Goal: Transaction & Acquisition: Purchase product/service

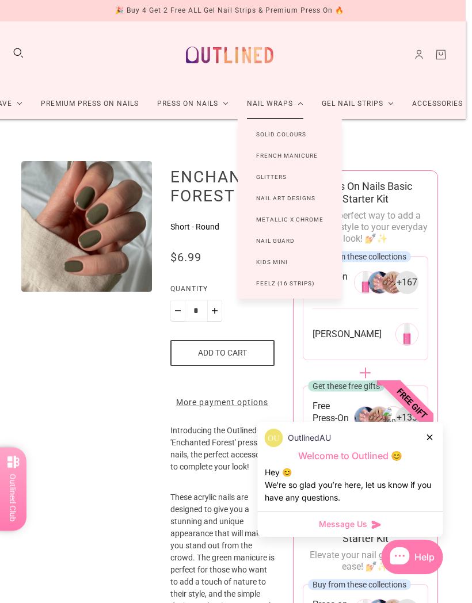
scroll to position [0, 6]
click at [116, 102] on link "Premium Press On Nails" at bounding box center [90, 104] width 116 height 30
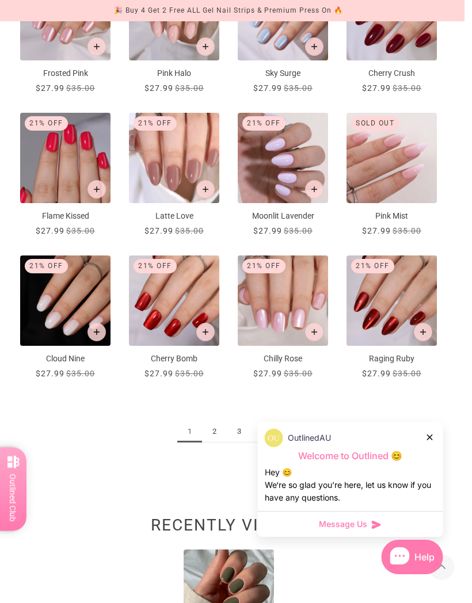
scroll to position [718, 7]
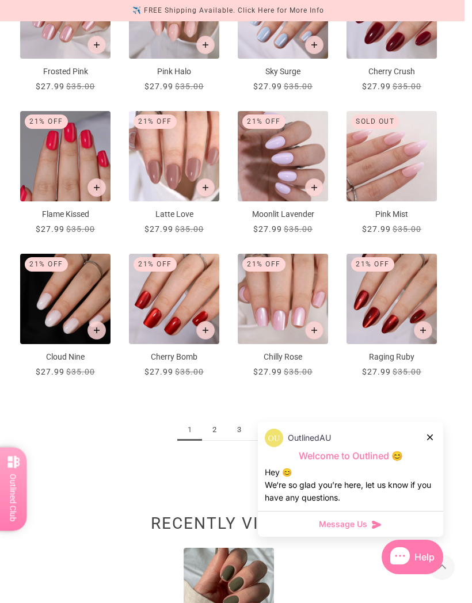
click at [209, 430] on link "2" at bounding box center [214, 429] width 25 height 21
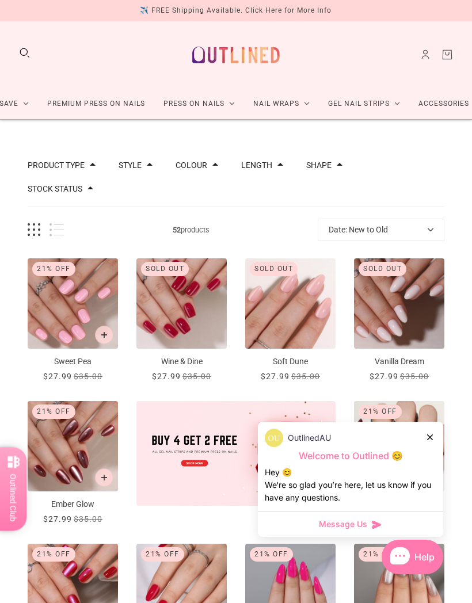
click at [75, 310] on img "Sweet Pea" at bounding box center [73, 303] width 90 height 90
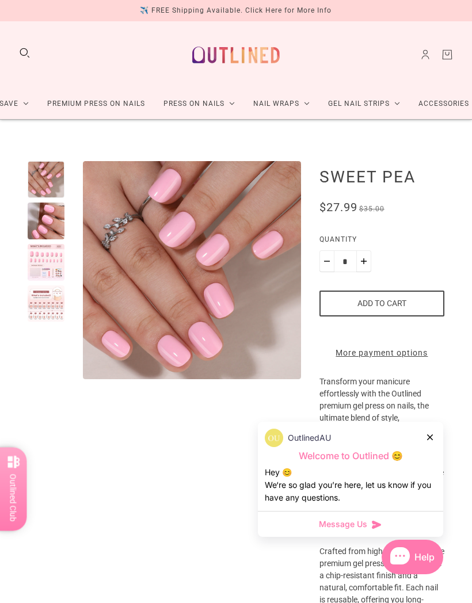
click at [432, 433] on div at bounding box center [430, 437] width 7 height 12
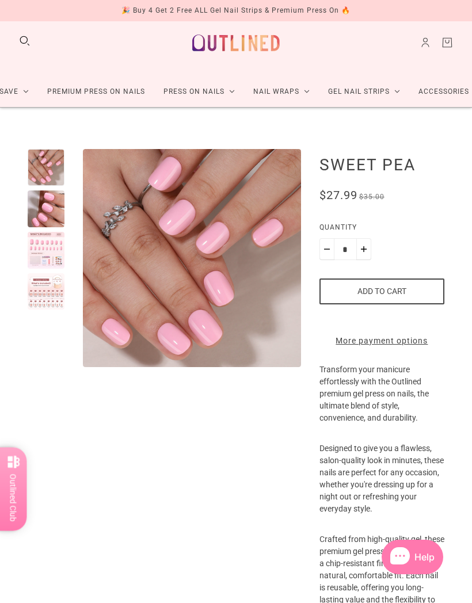
scroll to position [7, 0]
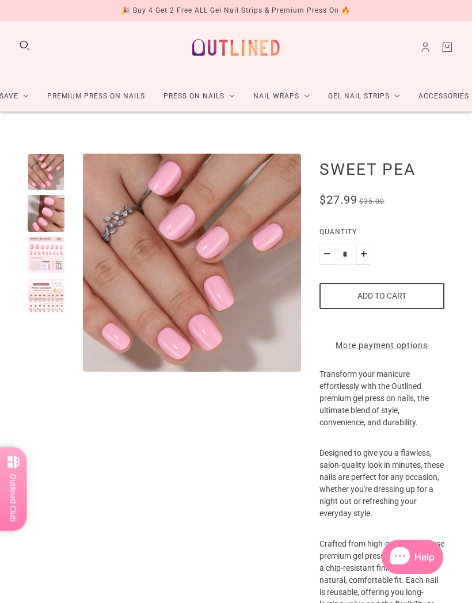
click at [409, 295] on button "Add to cart" at bounding box center [381, 296] width 125 height 26
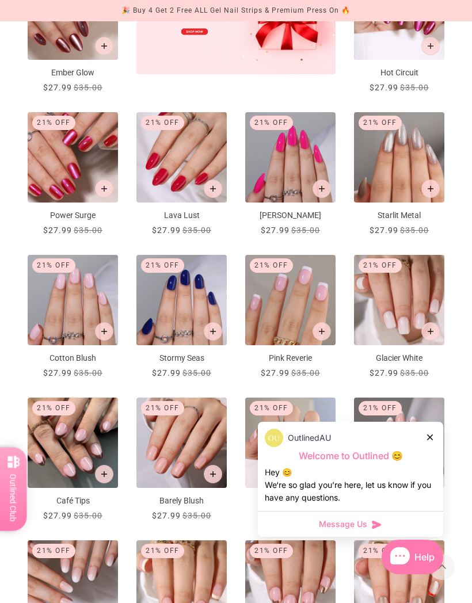
scroll to position [442, 0]
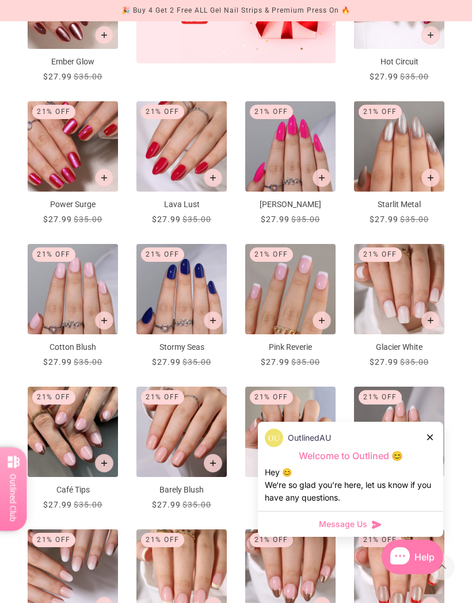
click at [432, 443] on div at bounding box center [430, 437] width 7 height 12
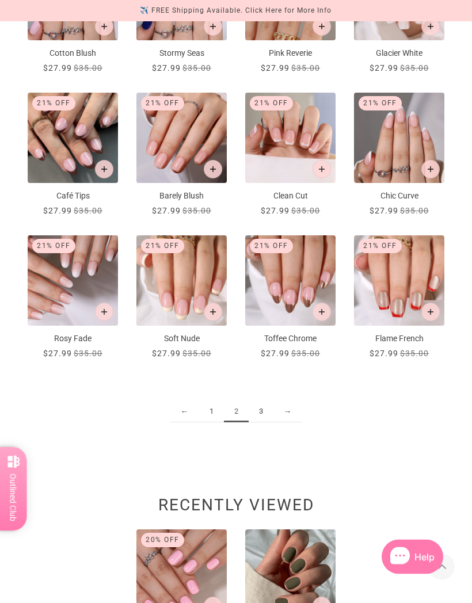
scroll to position [740, 0]
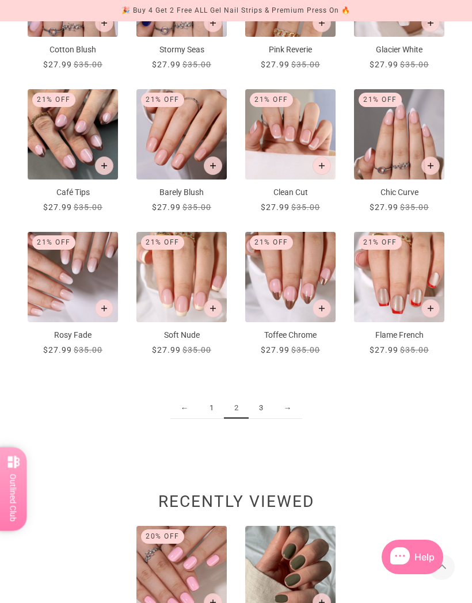
click at [261, 410] on link "3" at bounding box center [261, 408] width 25 height 21
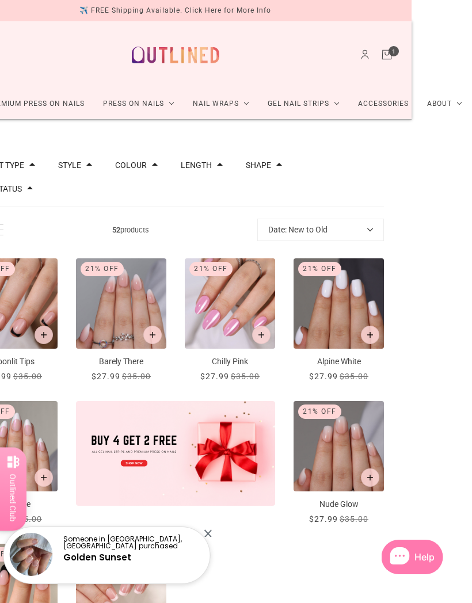
scroll to position [4, 0]
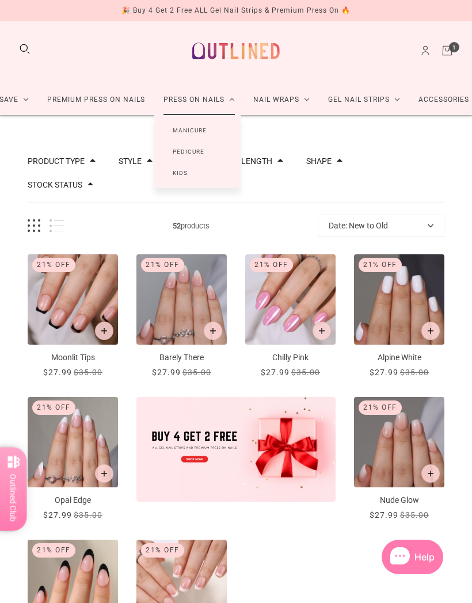
click at [196, 133] on link "Manicure" at bounding box center [189, 130] width 71 height 21
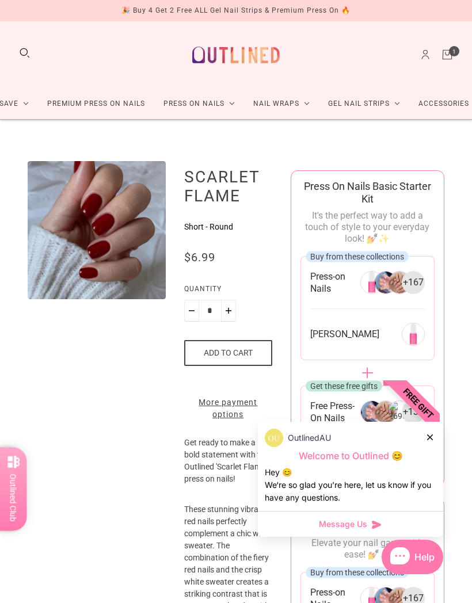
click at [205, 351] on button "Add to cart" at bounding box center [228, 353] width 88 height 26
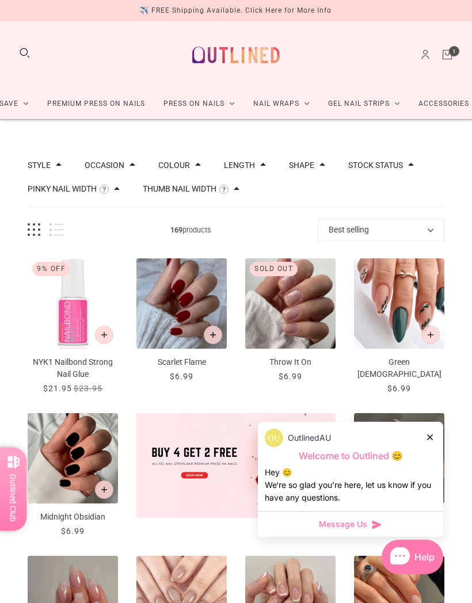
click at [102, 339] on button "Add to cart" at bounding box center [104, 335] width 18 height 18
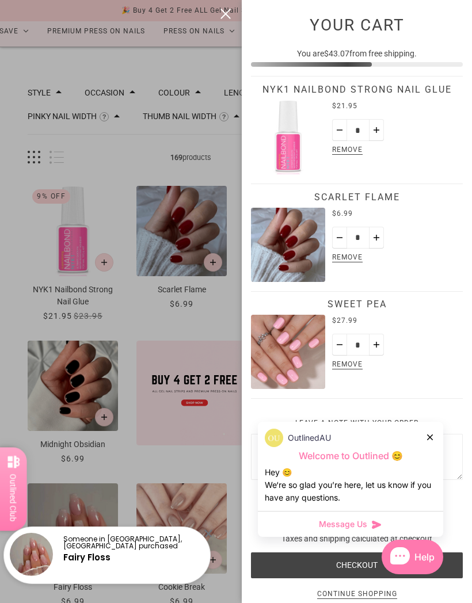
click at [224, 21] on div at bounding box center [236, 301] width 472 height 603
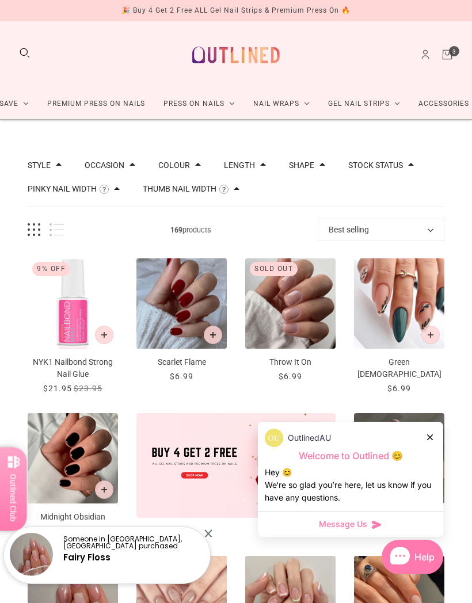
scroll to position [72, 0]
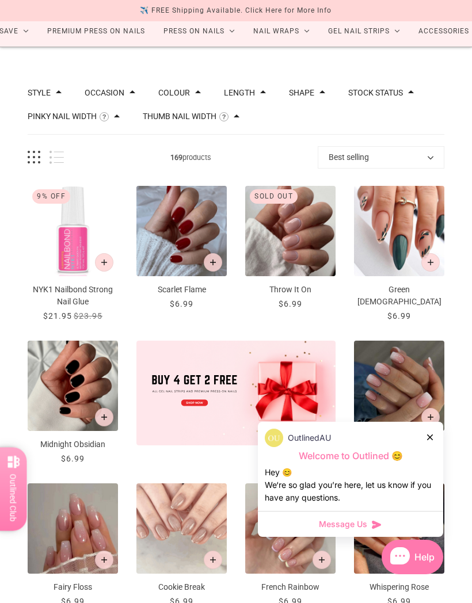
click at [432, 440] on icon at bounding box center [430, 437] width 6 height 6
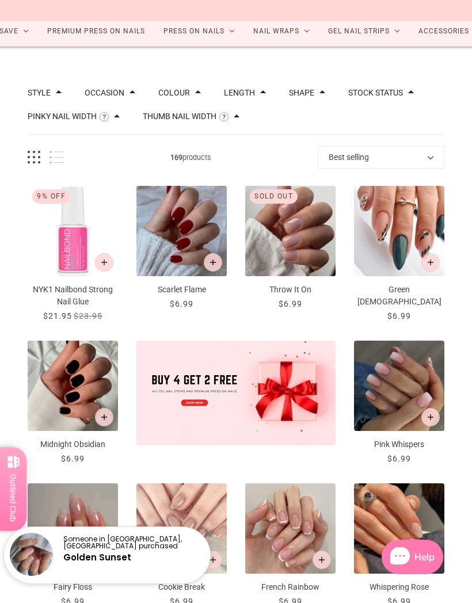
click at [34, 159] on button "Grid view" at bounding box center [34, 157] width 13 height 13
click at [341, 158] on button "Best selling" at bounding box center [381, 157] width 127 height 22
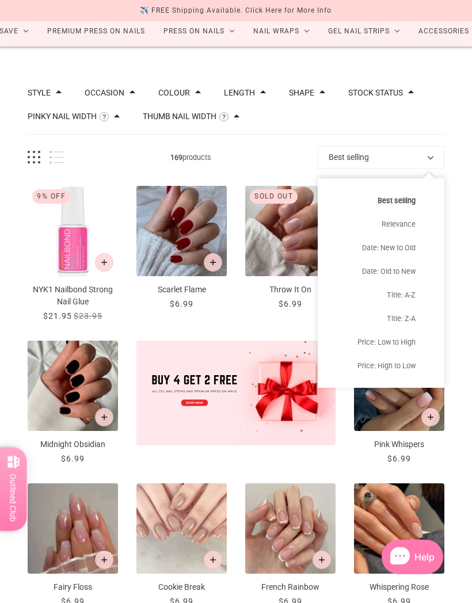
click at [123, 143] on div "Style Cat Eye 10 Chrome 1 French 46 Glitter 10 Glitter Design 6 Nail Art 108 Om…" at bounding box center [236, 610] width 416 height 1070
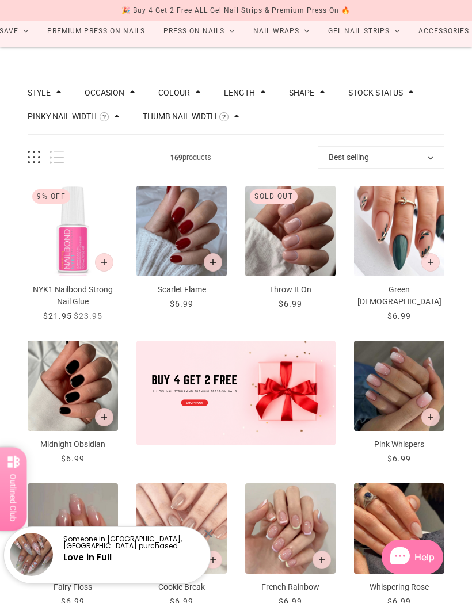
click at [252, 91] on button "Length" at bounding box center [239, 93] width 31 height 8
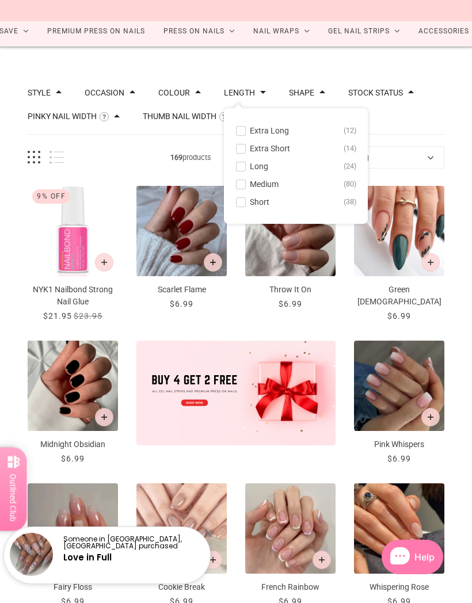
click at [242, 208] on button "Short 38" at bounding box center [295, 202] width 121 height 14
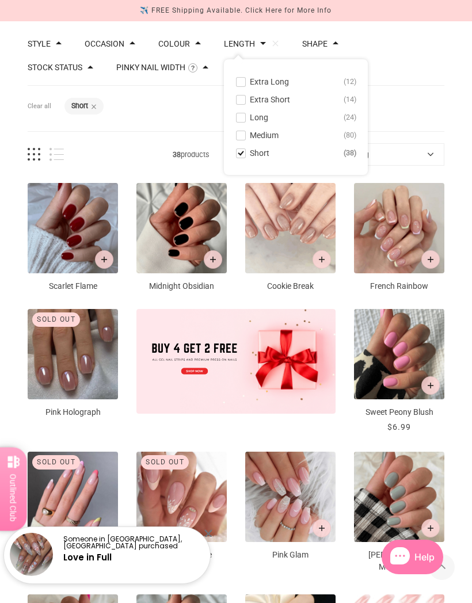
click at [242, 105] on button "Extra Short 14" at bounding box center [295, 100] width 121 height 14
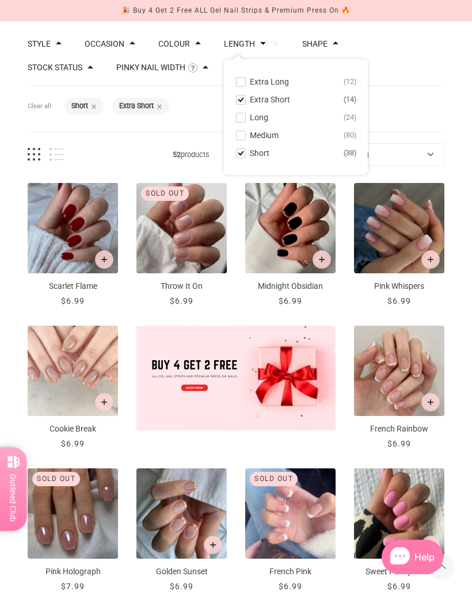
click at [242, 159] on button "Short 38" at bounding box center [295, 153] width 121 height 14
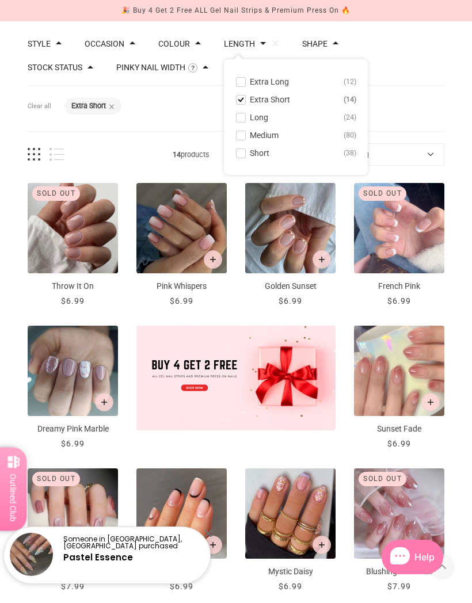
click at [324, 263] on button "Add to cart" at bounding box center [321, 259] width 18 height 18
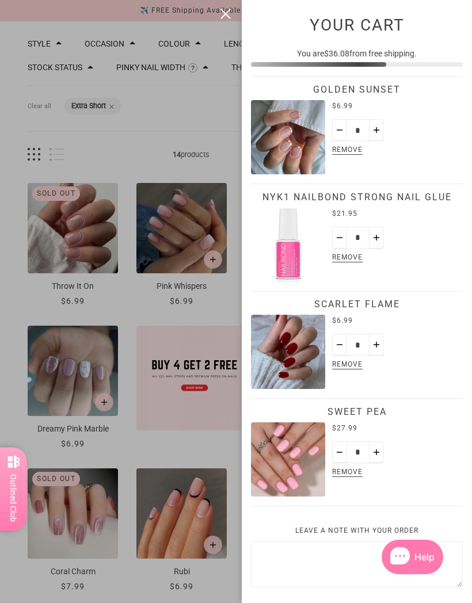
click at [237, 21] on div at bounding box center [236, 301] width 472 height 603
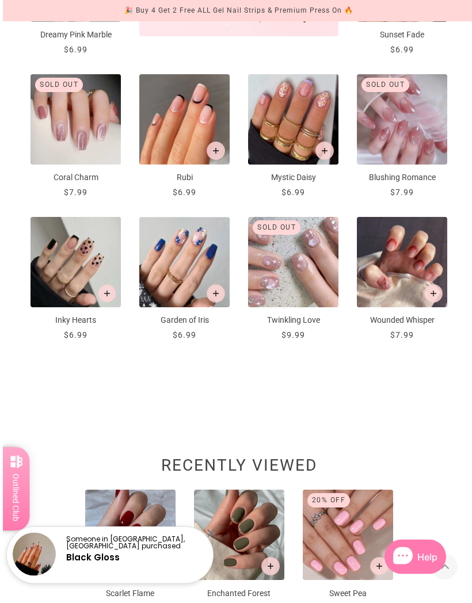
scroll to position [515, 0]
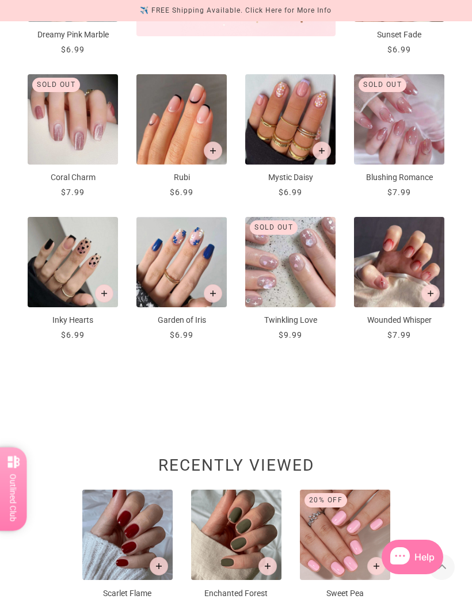
click at [219, 521] on img at bounding box center [236, 535] width 90 height 90
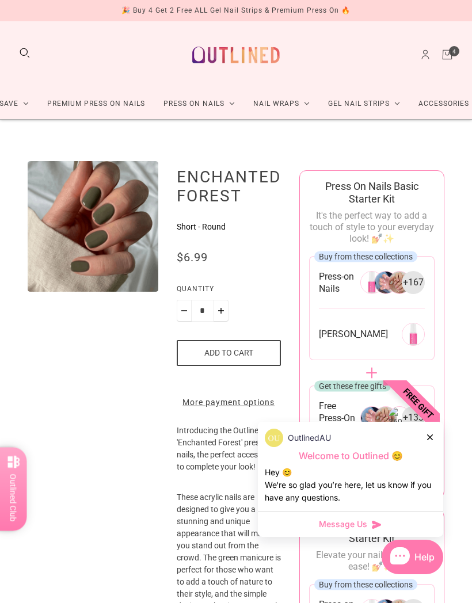
click at [200, 354] on button "Add to cart" at bounding box center [229, 353] width 104 height 26
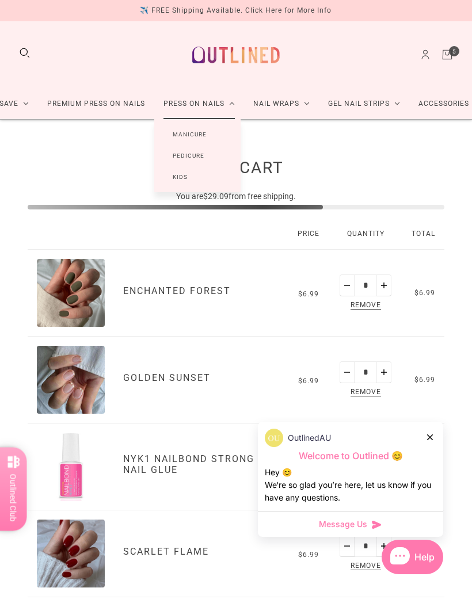
click at [174, 139] on link "Manicure" at bounding box center [189, 134] width 71 height 21
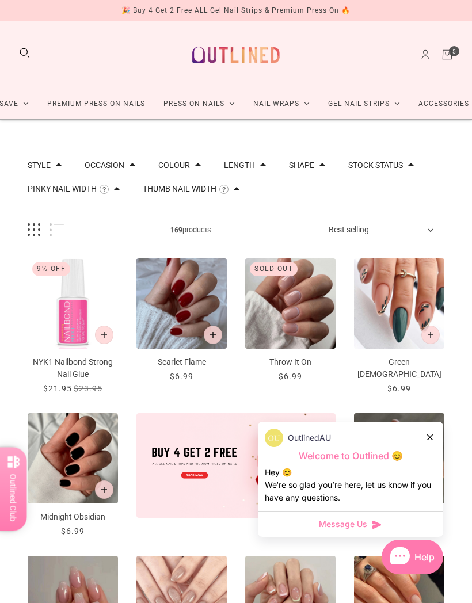
click at [243, 169] on button "Length" at bounding box center [239, 165] width 31 height 8
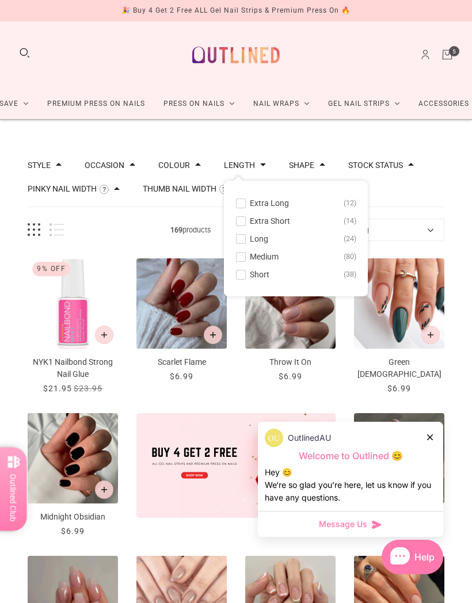
click at [249, 281] on button "Short 38" at bounding box center [295, 274] width 121 height 14
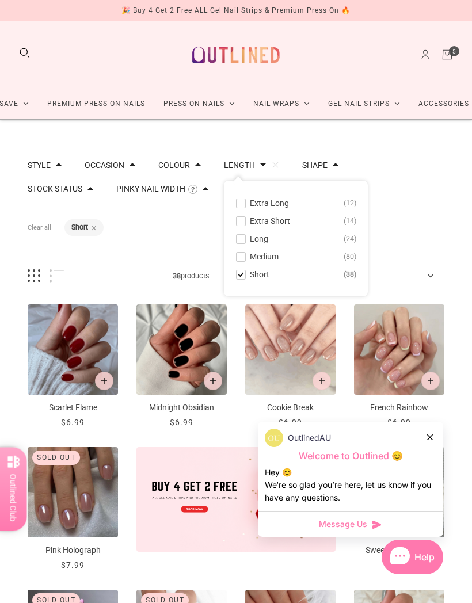
click at [327, 167] on button "Shape" at bounding box center [314, 165] width 25 height 8
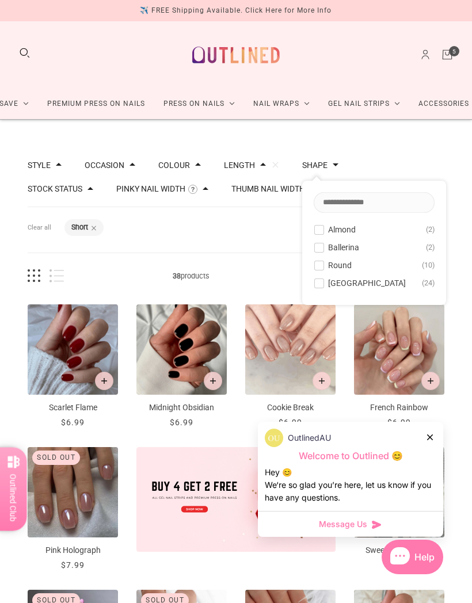
click at [331, 269] on button "Round 10" at bounding box center [374, 265] width 121 height 14
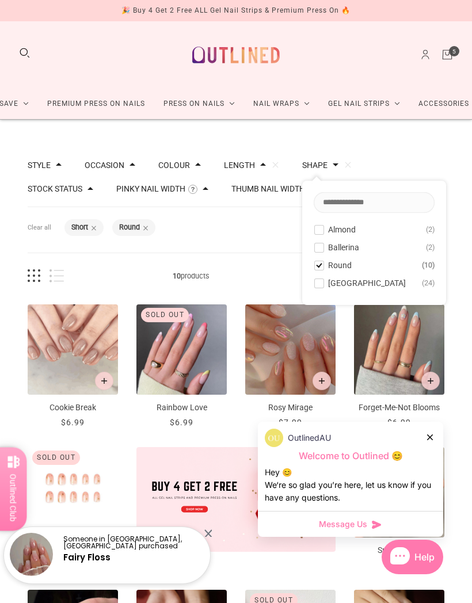
click at [243, 165] on button "Length" at bounding box center [239, 165] width 31 height 8
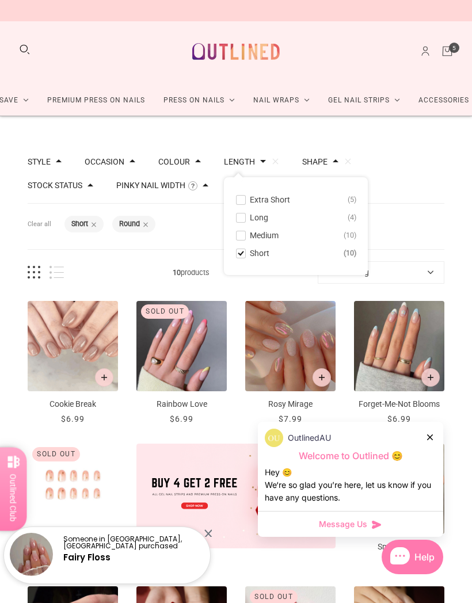
click at [244, 197] on span at bounding box center [240, 200] width 9 height 9
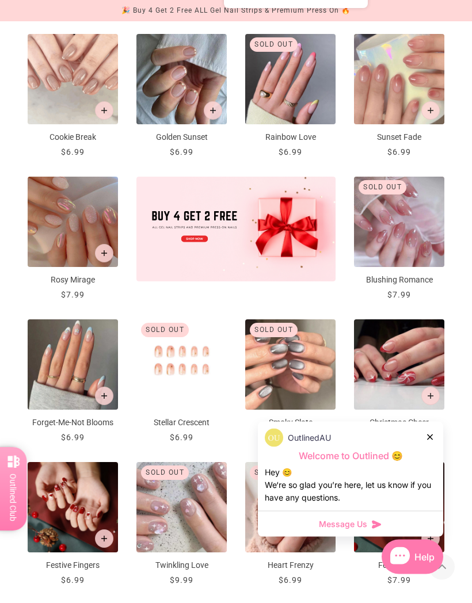
scroll to position [270, 0]
click at [421, 476] on div "OutlinedAU Welcome to Outlined 😊 Hey 😊 We‘re so glad you’re here, let us know i…" at bounding box center [350, 466] width 185 height 89
click at [423, 447] on div "OutlinedAU" at bounding box center [350, 438] width 171 height 18
click at [432, 443] on div at bounding box center [430, 437] width 7 height 12
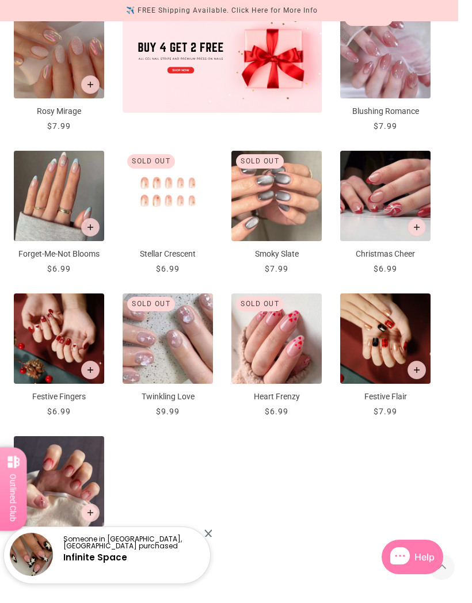
scroll to position [454, 14]
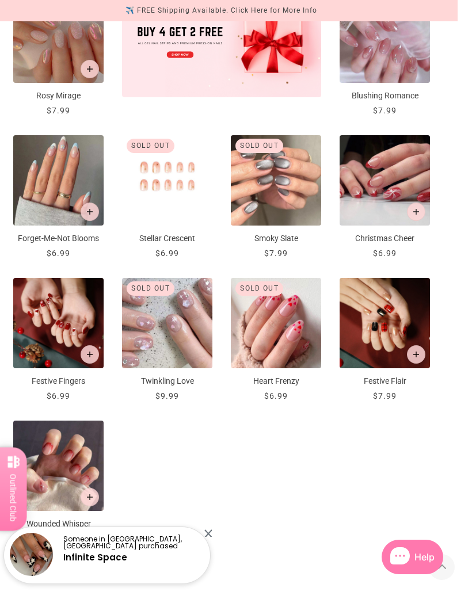
click at [419, 353] on icon "Add to cart" at bounding box center [416, 354] width 6 height 6
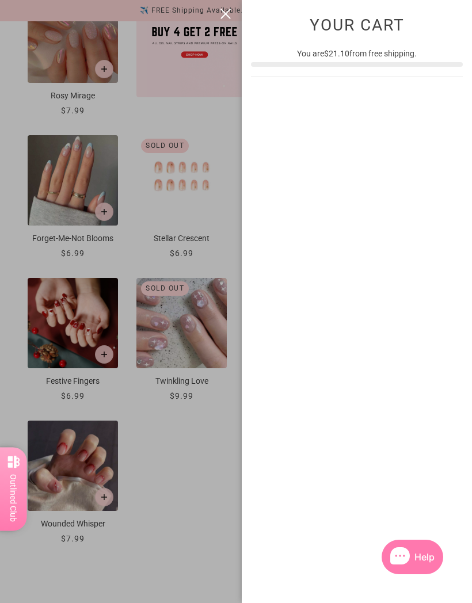
scroll to position [0, 0]
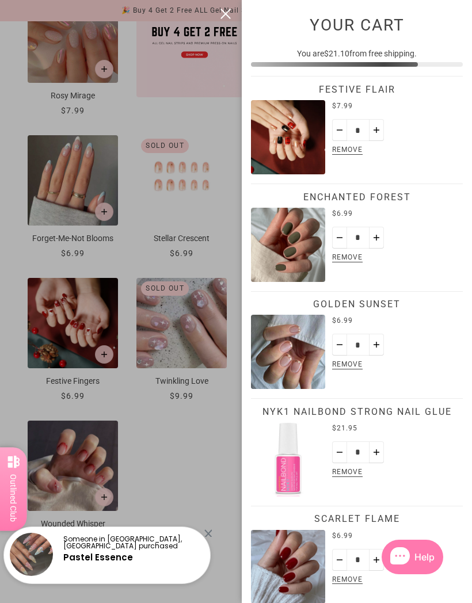
click at [5, 209] on div at bounding box center [236, 301] width 472 height 603
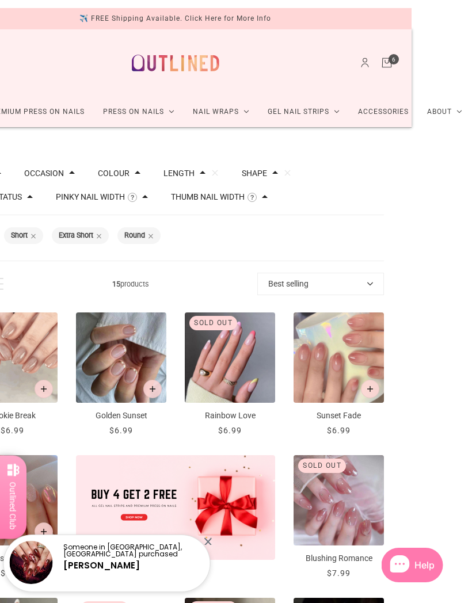
scroll to position [0, 71]
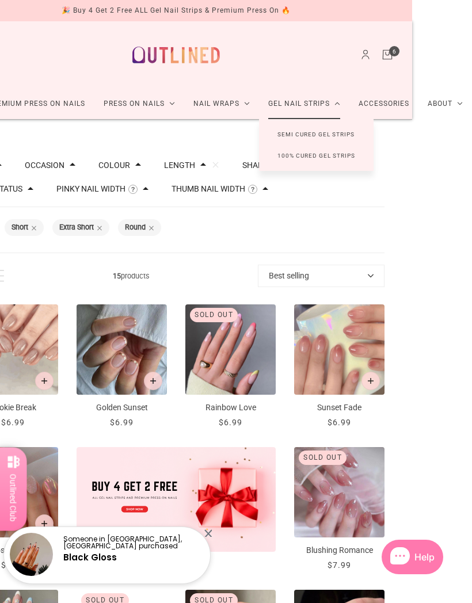
click at [325, 158] on link "100% Cured Gel Strips" at bounding box center [316, 155] width 114 height 21
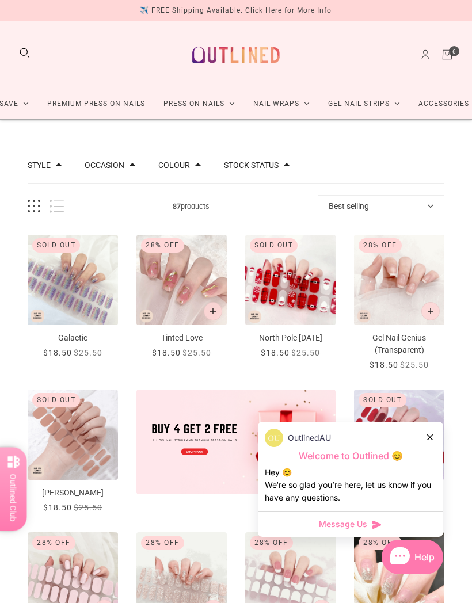
click at [429, 434] on icon at bounding box center [430, 437] width 6 height 6
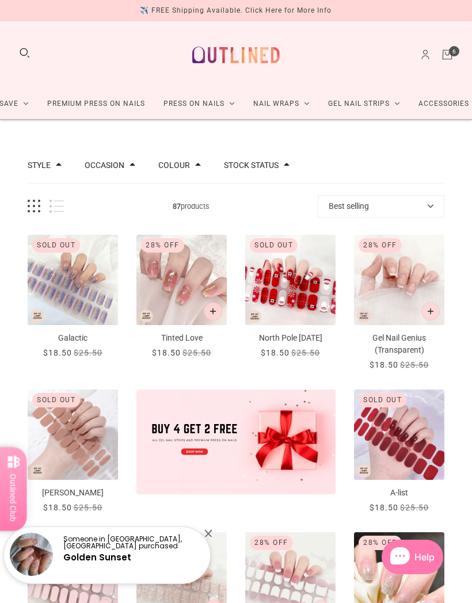
click at [449, 58] on icon "Cart" at bounding box center [447, 54] width 13 height 13
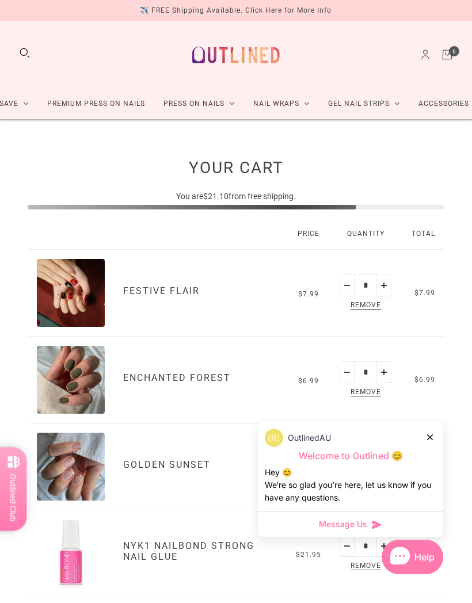
click at [83, 100] on link "Premium Press On Nails" at bounding box center [96, 104] width 116 height 30
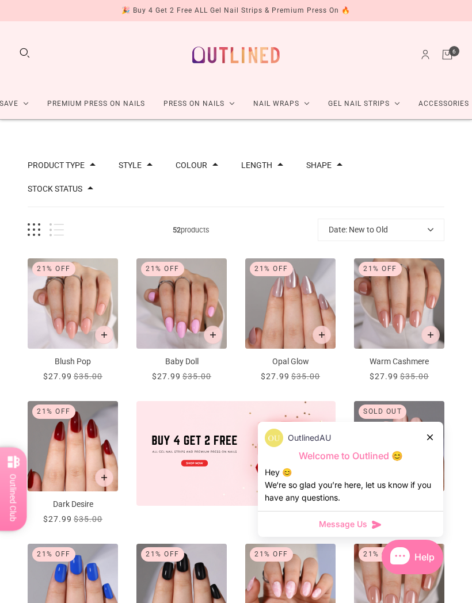
click at [256, 169] on button "Length" at bounding box center [256, 165] width 31 height 8
click at [212, 184] on div "Product type Press on Manicure 51 Style Cat Eye 4 French 11 Glitter 1 Nail Art …" at bounding box center [236, 177] width 416 height 59
click at [324, 165] on button "Shape" at bounding box center [318, 165] width 25 height 8
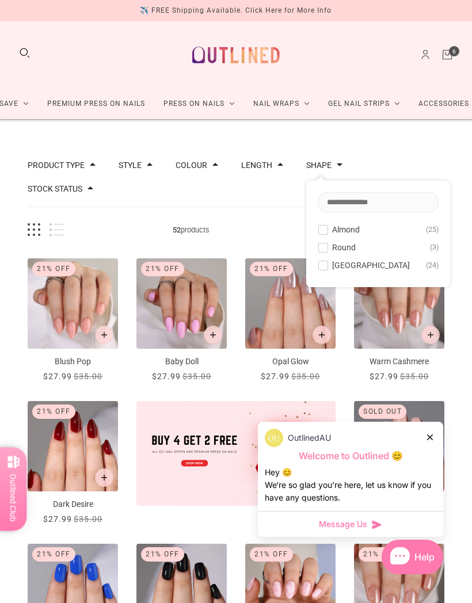
click at [235, 185] on div "Product type Press on Manicure 51 Style Cat Eye 4 French 11 Glitter 1 Nail Art …" at bounding box center [236, 177] width 416 height 59
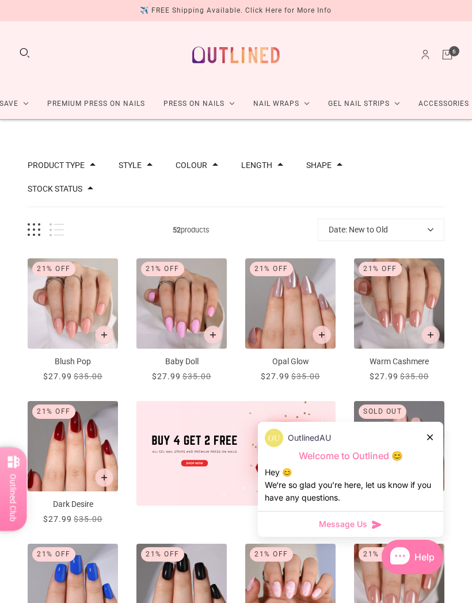
click at [255, 166] on button "Length" at bounding box center [256, 165] width 31 height 8
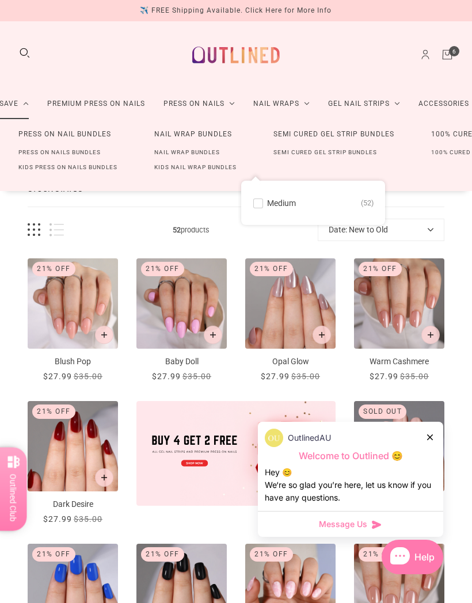
click at [40, 136] on link "Press On Nail Bundles" at bounding box center [64, 134] width 129 height 21
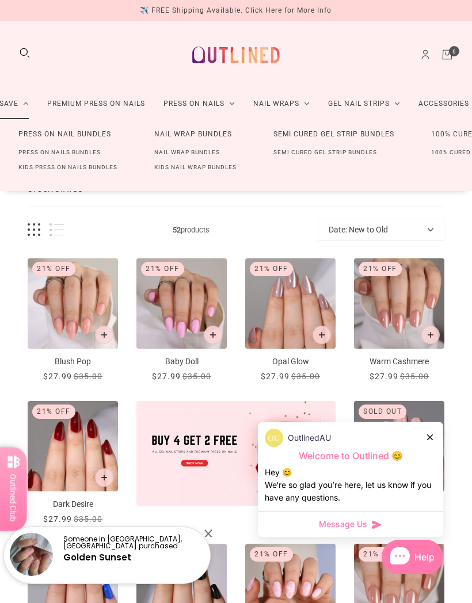
click at [75, 139] on link "Press On Nail Bundles" at bounding box center [64, 134] width 129 height 21
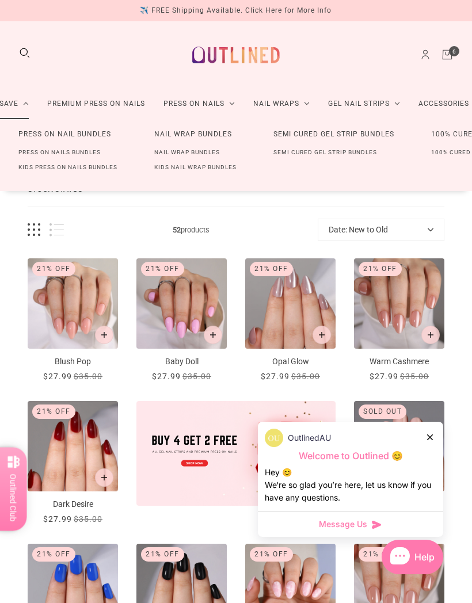
click at [58, 151] on link "Press On Nails Bundles" at bounding box center [59, 152] width 119 height 15
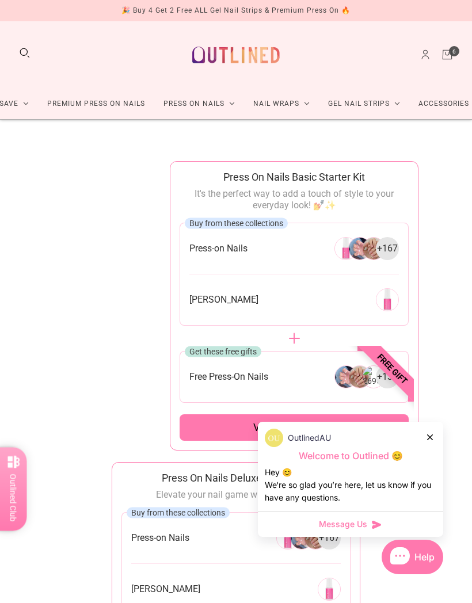
click at [431, 436] on icon at bounding box center [430, 437] width 6 height 6
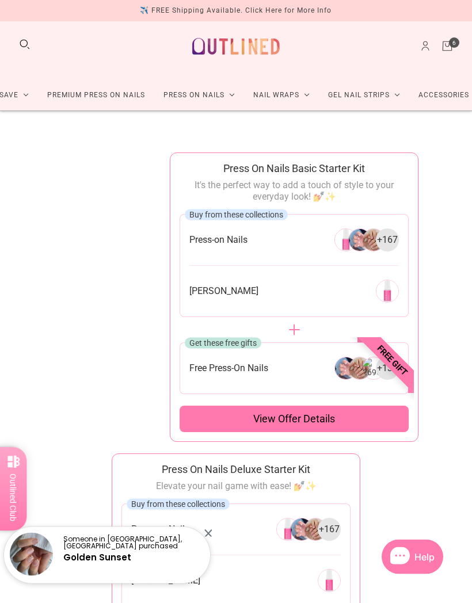
scroll to position [7, 0]
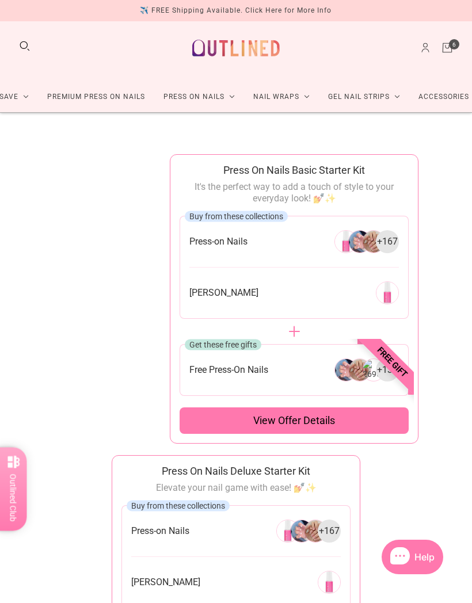
click at [380, 416] on div "View offer details" at bounding box center [293, 420] width 229 height 26
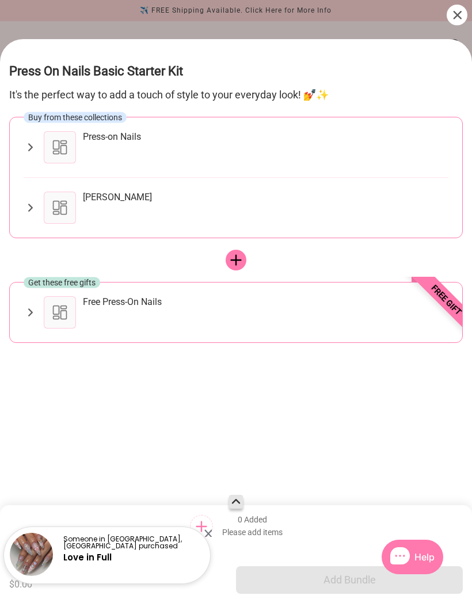
click at [60, 131] on div at bounding box center [60, 147] width 32 height 32
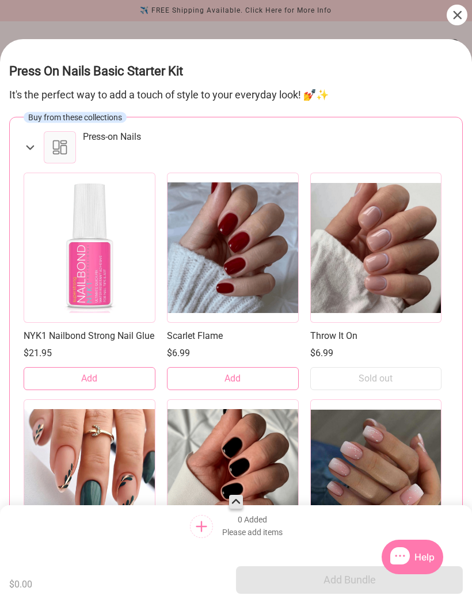
click at [261, 367] on button "Add" at bounding box center [233, 378] width 132 height 23
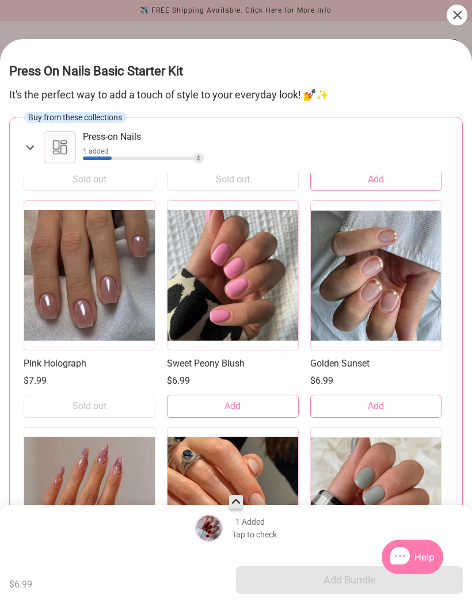
scroll to position [880, 0]
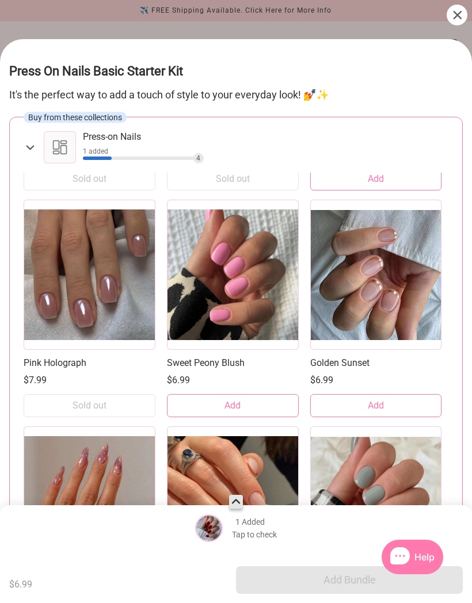
click at [257, 396] on button "Add" at bounding box center [233, 405] width 132 height 23
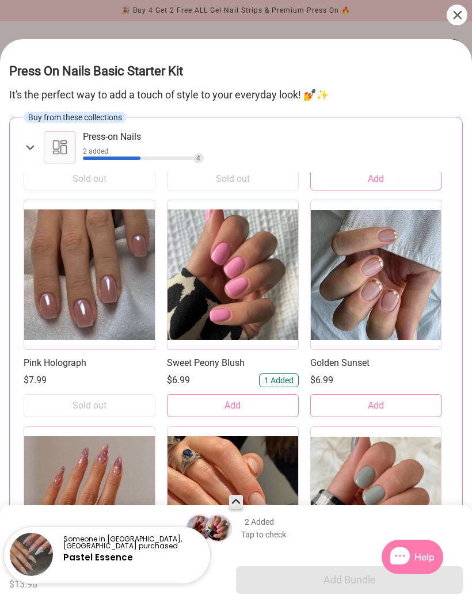
click at [405, 394] on button "Add" at bounding box center [376, 405] width 132 height 23
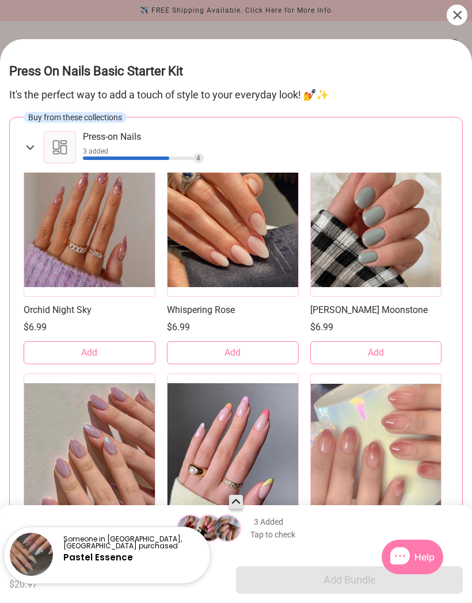
scroll to position [1160, 0]
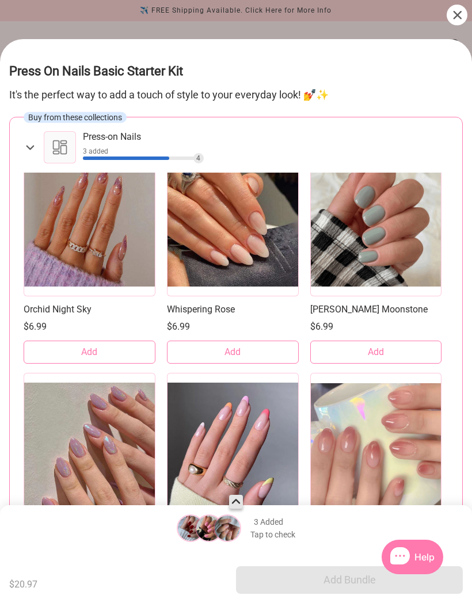
click at [401, 341] on button "Add" at bounding box center [376, 352] width 132 height 23
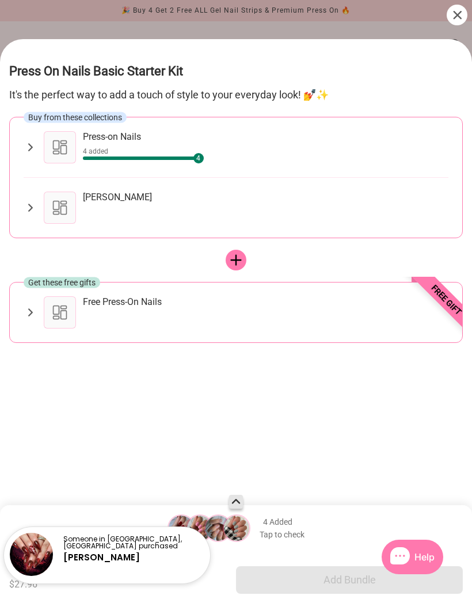
click at [62, 192] on div at bounding box center [60, 208] width 32 height 32
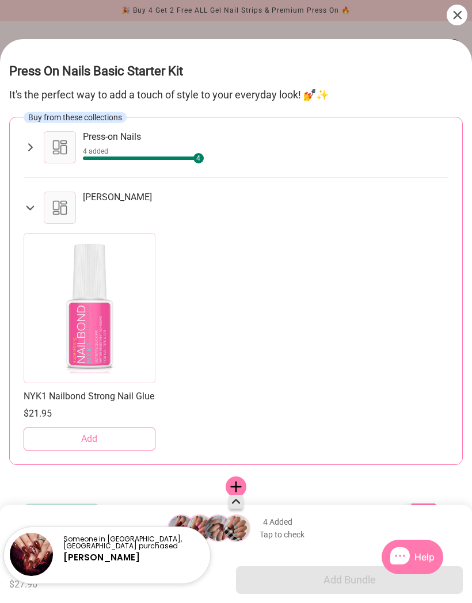
click at [45, 427] on button "Add" at bounding box center [90, 438] width 132 height 23
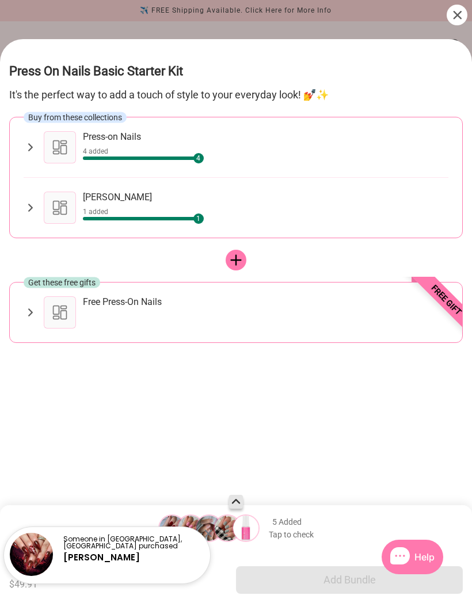
click at [69, 296] on div at bounding box center [60, 312] width 32 height 32
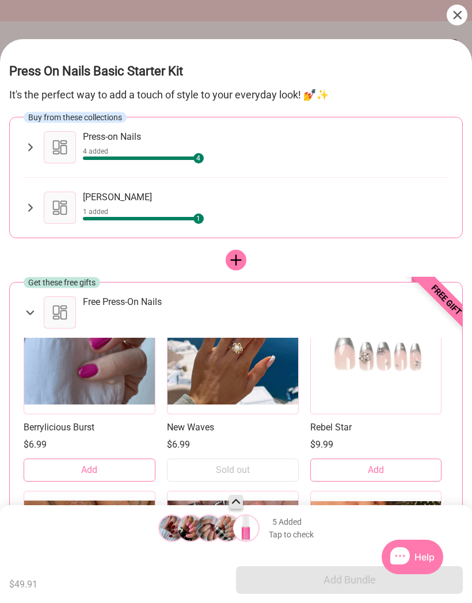
scroll to position [6201, 0]
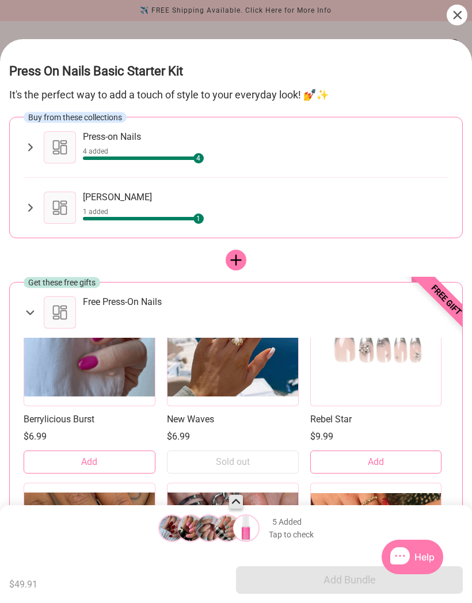
click at [109, 450] on button "Add" at bounding box center [90, 461] width 132 height 23
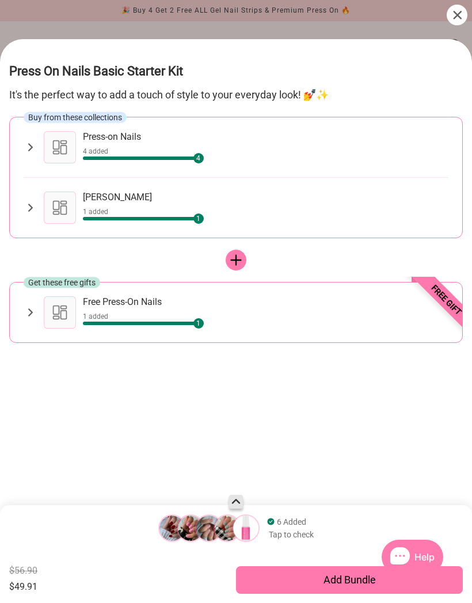
click at [146, 147] on div "4 added" at bounding box center [265, 151] width 365 height 9
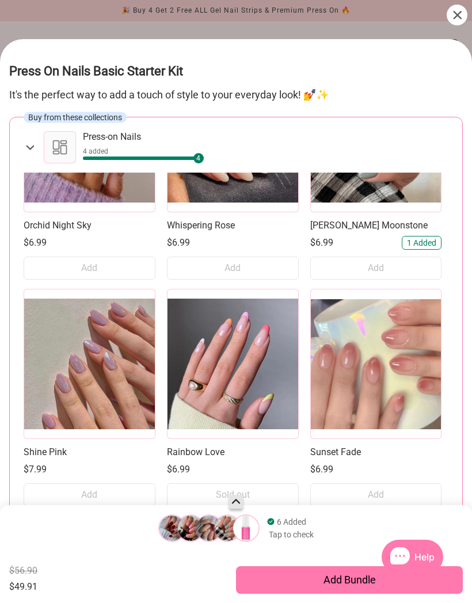
scroll to position [1232, 0]
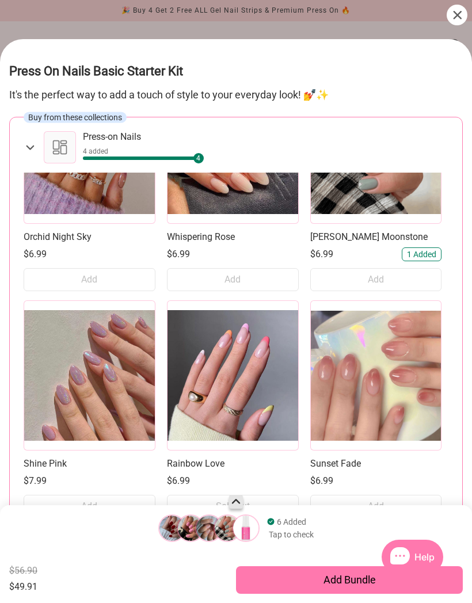
click at [448, 14] on div at bounding box center [456, 15] width 21 height 21
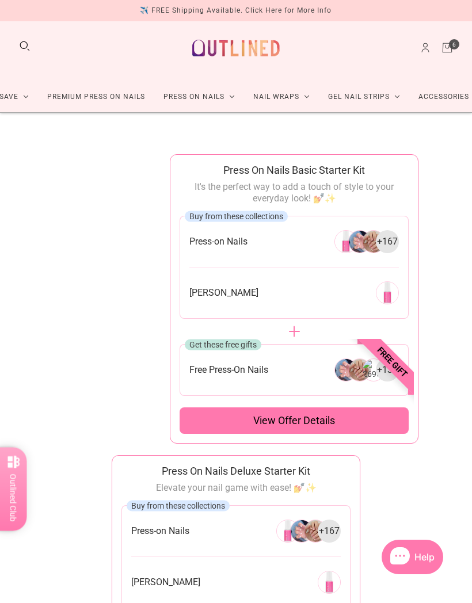
click at [358, 419] on div "View offer details" at bounding box center [293, 420] width 229 height 26
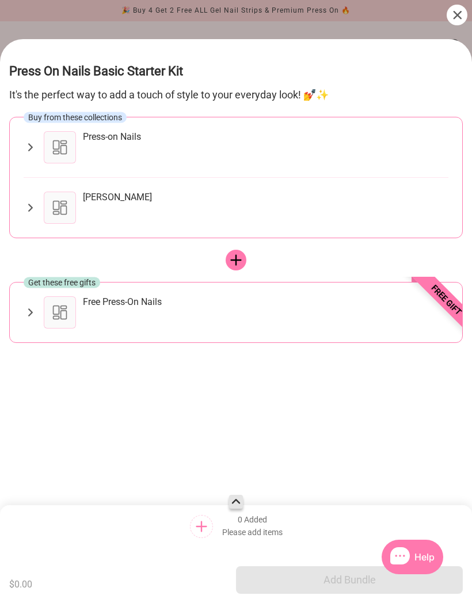
click at [67, 131] on div at bounding box center [60, 147] width 32 height 32
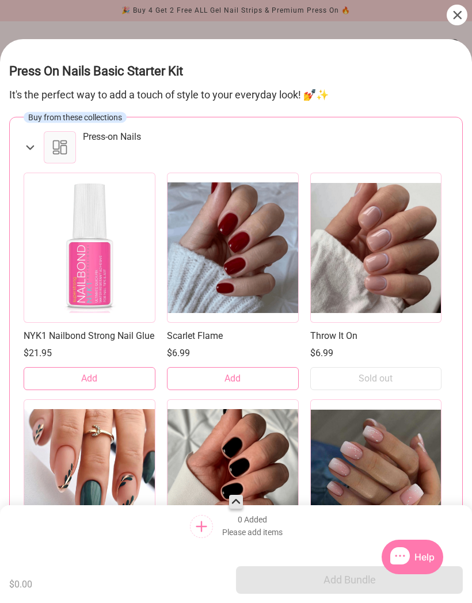
click at [207, 367] on button "Add" at bounding box center [233, 378] width 132 height 23
click at [74, 372] on button "Add" at bounding box center [90, 378] width 132 height 23
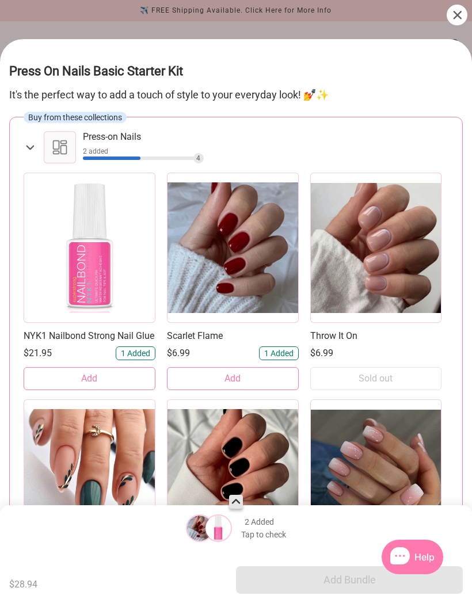
click at [75, 370] on button "Add" at bounding box center [90, 378] width 132 height 23
click at [28, 146] on icon at bounding box center [30, 148] width 8 height 5
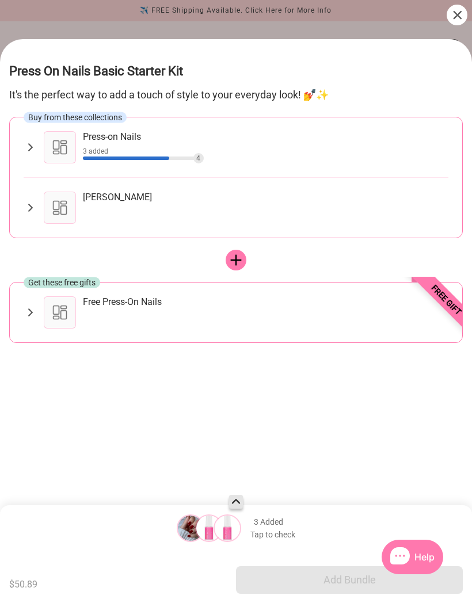
click at [29, 140] on icon at bounding box center [30, 147] width 13 height 14
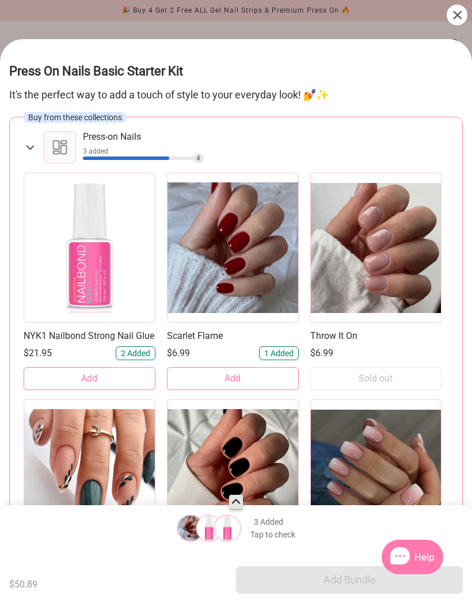
click at [136, 349] on span "2 Added" at bounding box center [135, 353] width 29 height 8
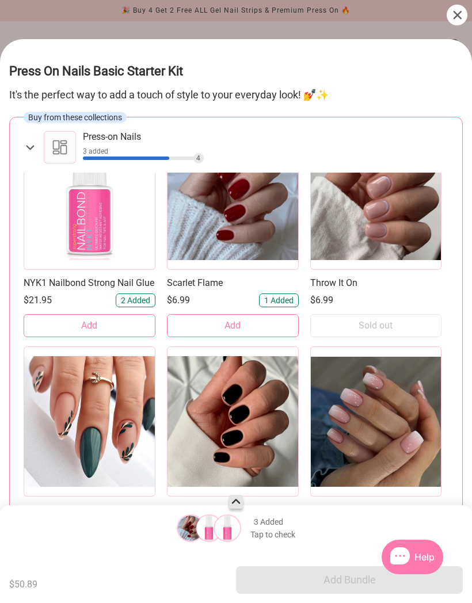
scroll to position [53, 0]
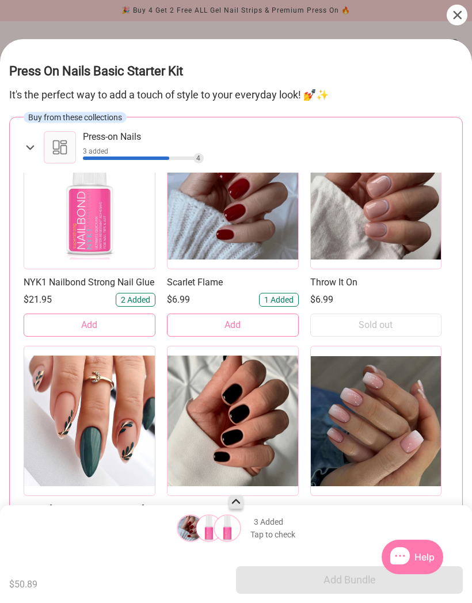
click at [134, 296] on span "2 Added" at bounding box center [135, 300] width 29 height 8
click at [453, 12] on icon at bounding box center [457, 15] width 8 height 8
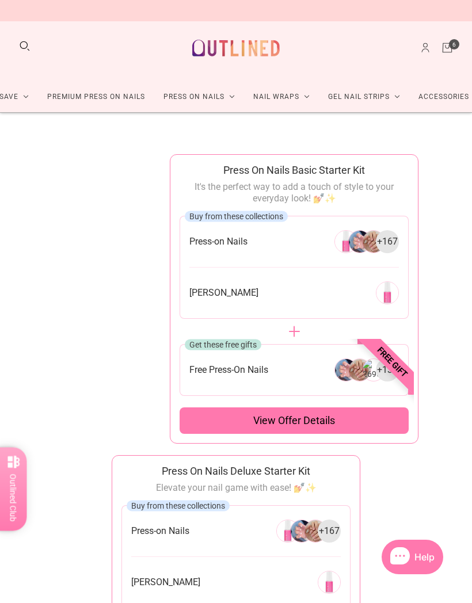
click at [348, 418] on div "View offer details" at bounding box center [293, 420] width 229 height 26
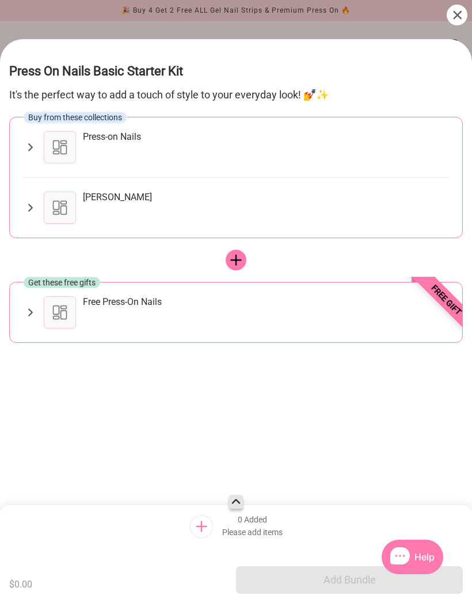
click at [77, 131] on div "Press-on Nails" at bounding box center [246, 147] width 404 height 32
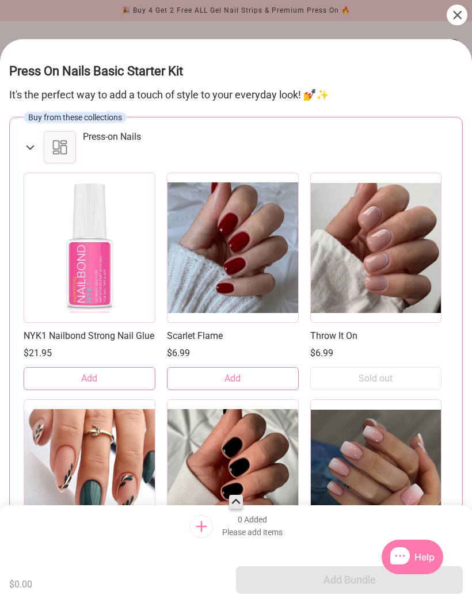
click at [213, 367] on button "Add" at bounding box center [233, 378] width 132 height 23
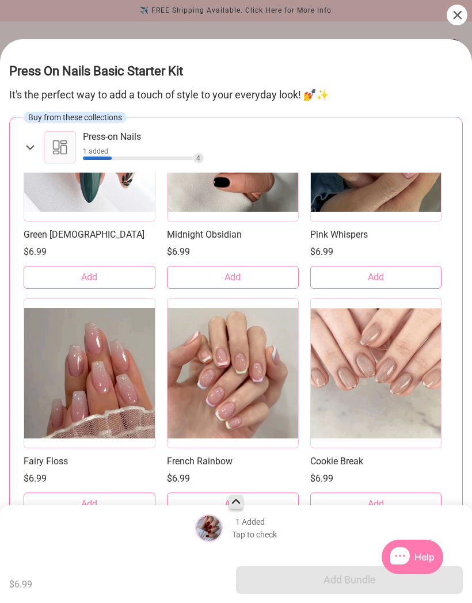
scroll to position [330, 0]
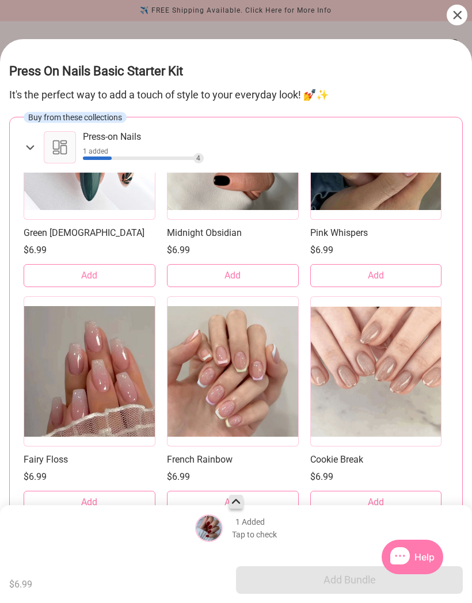
click at [206, 269] on button "Add" at bounding box center [233, 275] width 132 height 23
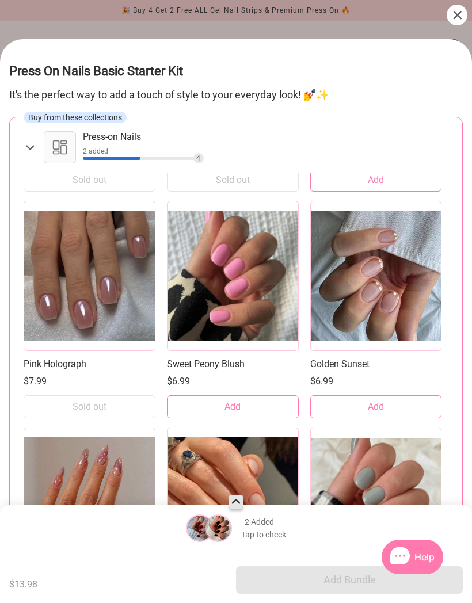
scroll to position [891, 0]
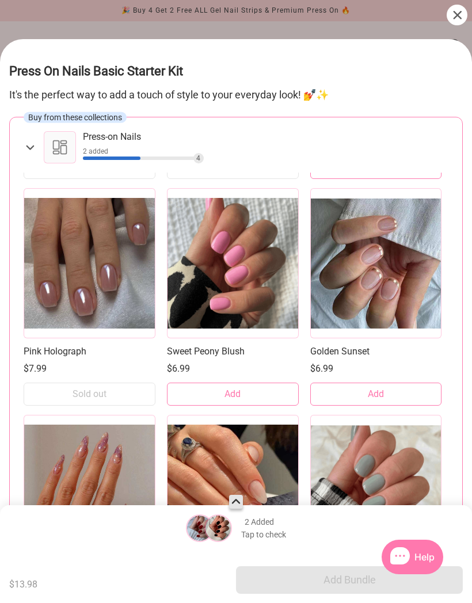
click at [206, 383] on button "Add" at bounding box center [233, 394] width 132 height 23
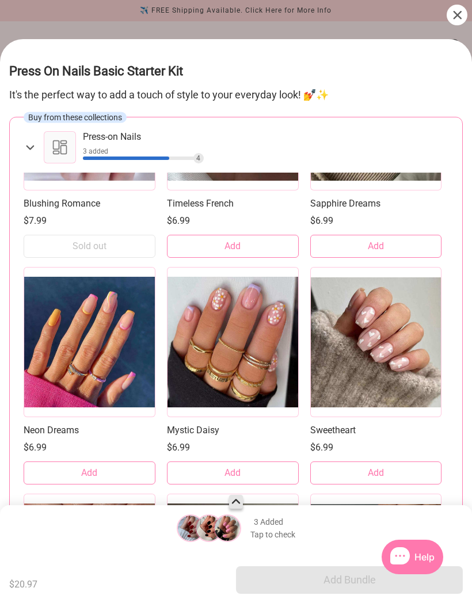
scroll to position [3306, 0]
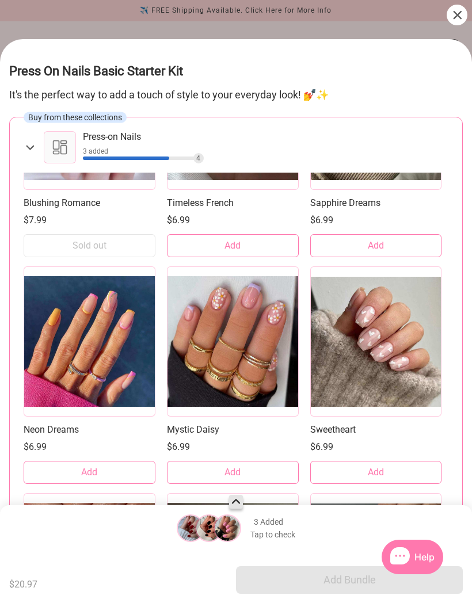
click at [389, 461] on button "Add" at bounding box center [376, 472] width 132 height 23
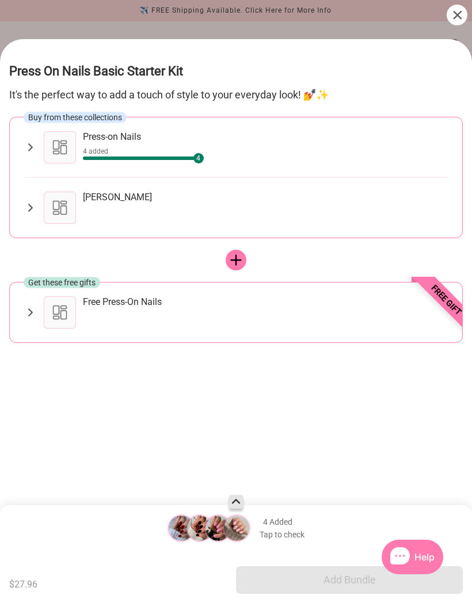
click at [75, 192] on div at bounding box center [60, 208] width 32 height 32
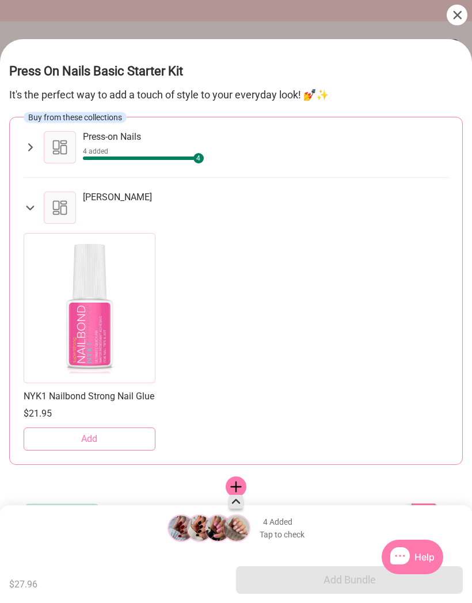
click at [78, 192] on div "Nail Glue" at bounding box center [246, 208] width 404 height 32
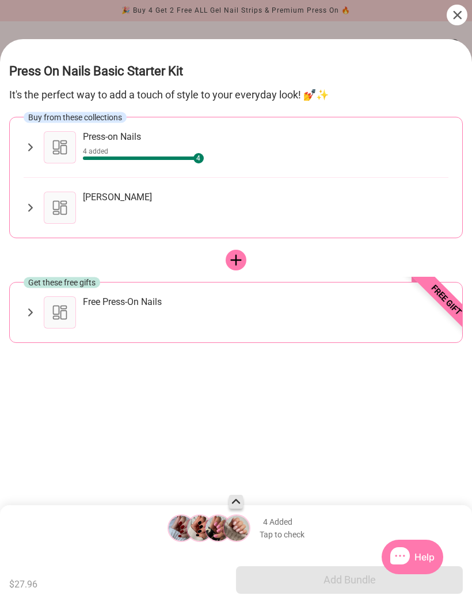
click at [62, 192] on div at bounding box center [60, 208] width 32 height 32
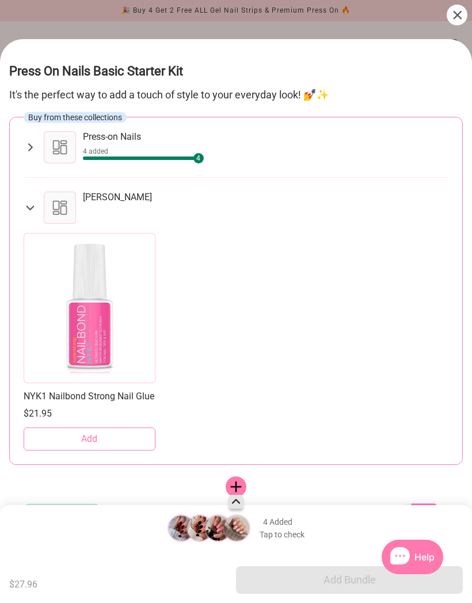
click at [55, 433] on button "Add" at bounding box center [90, 438] width 132 height 23
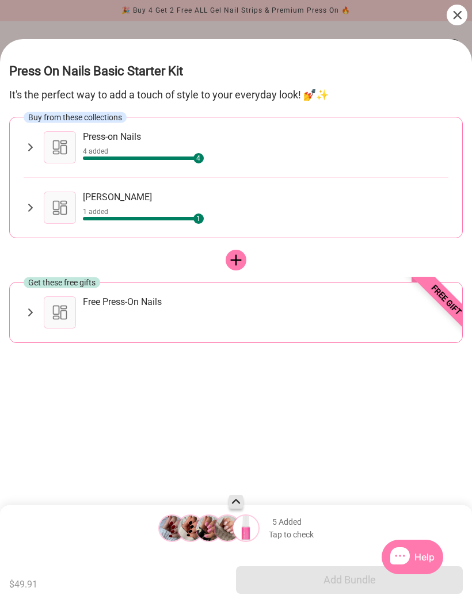
click at [64, 296] on div at bounding box center [60, 312] width 32 height 32
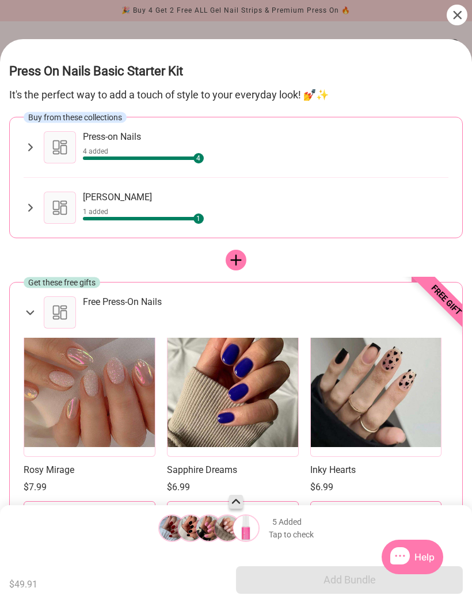
scroll to position [5697, 0]
click at [272, 502] on button "Add" at bounding box center [233, 513] width 132 height 23
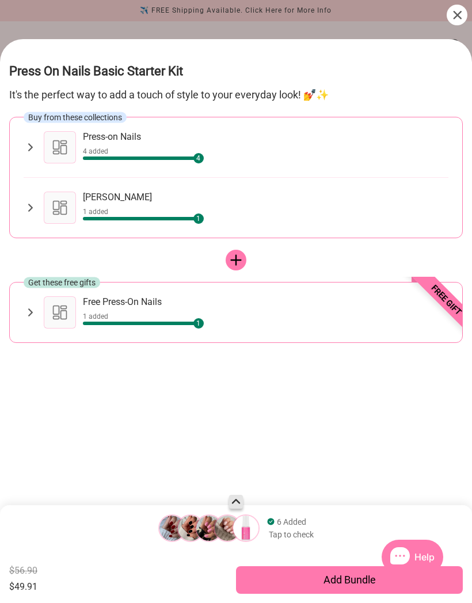
click at [408, 583] on div "Add Bundle" at bounding box center [349, 580] width 227 height 28
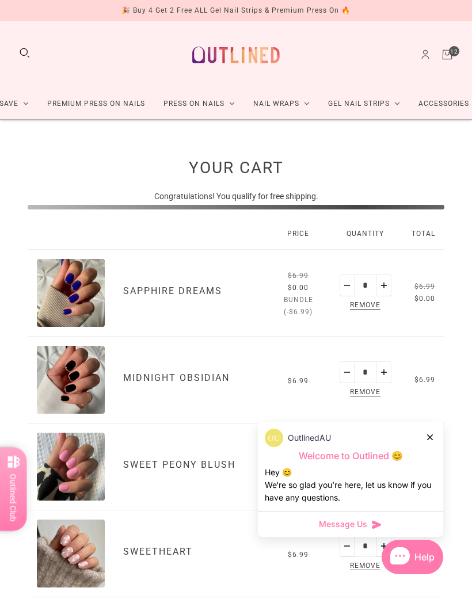
click at [425, 441] on div "OutlinedAU" at bounding box center [350, 438] width 171 height 18
click at [429, 442] on div at bounding box center [430, 437] width 7 height 12
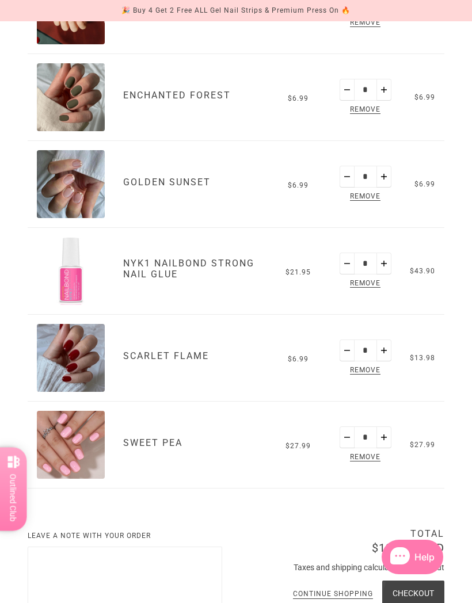
scroll to position [629, 0]
click at [360, 457] on span "Remove" at bounding box center [364, 458] width 35 height 13
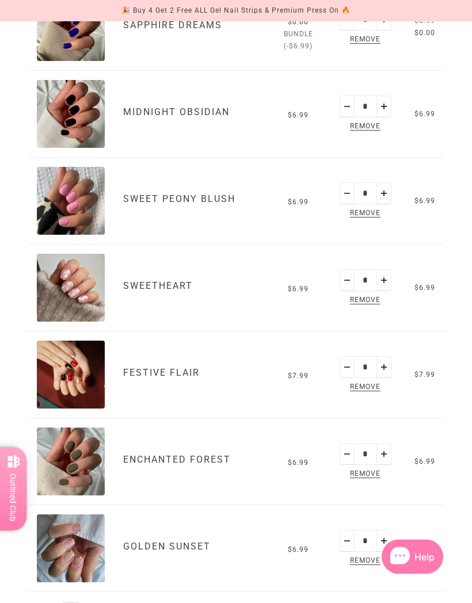
scroll to position [266, 0]
click at [361, 386] on span "Remove" at bounding box center [364, 386] width 35 height 13
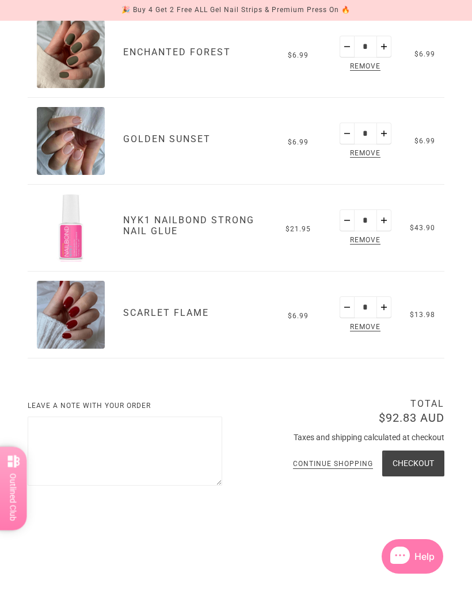
scroll to position [586, 0]
click at [343, 223] on button "Minus" at bounding box center [346, 220] width 15 height 22
type input "*"
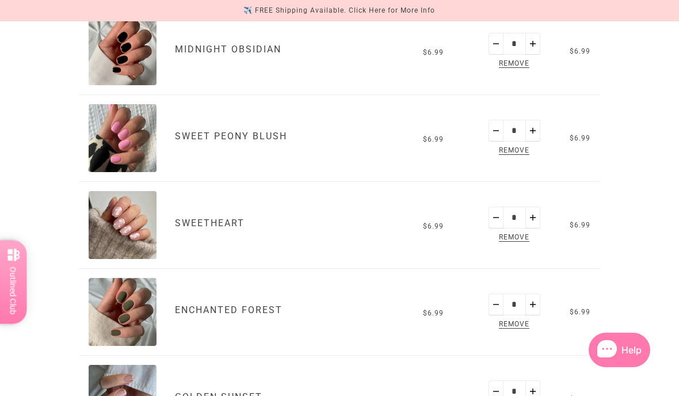
scroll to position [329, 0]
